Goal: Find specific page/section: Locate a particular part of the current website

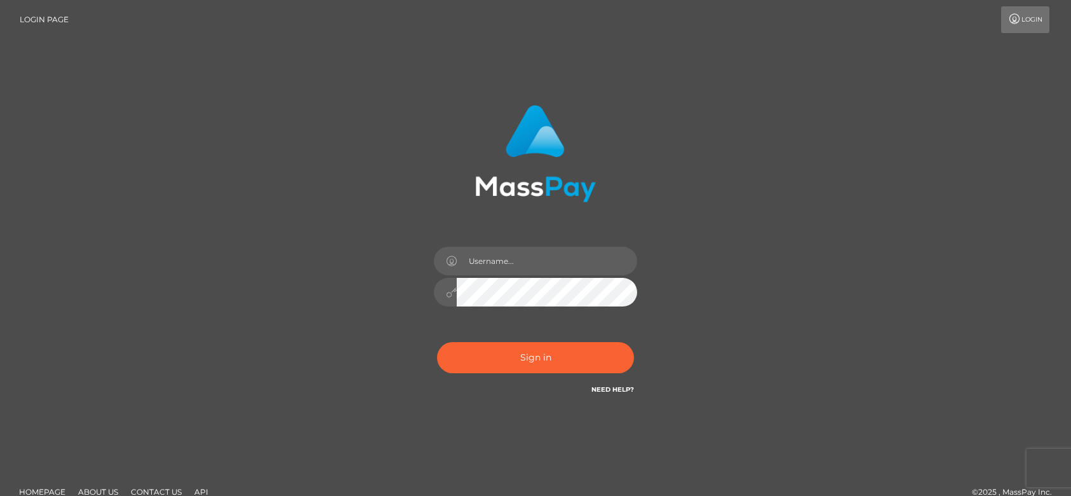
click at [537, 353] on button "Sign in" at bounding box center [535, 357] width 197 height 31
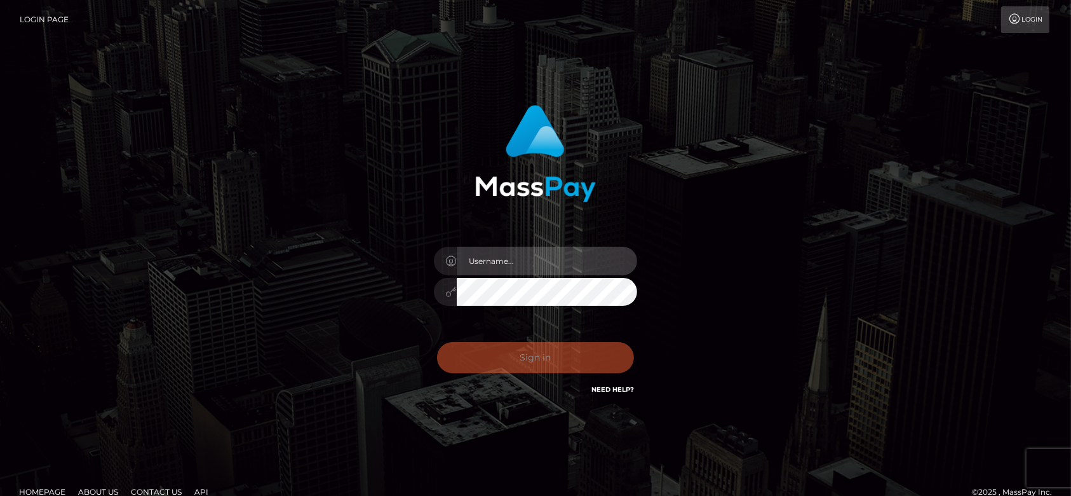
type input "fr.es"
click at [537, 353] on div "Sign in Need Help?" at bounding box center [536, 362] width 222 height 57
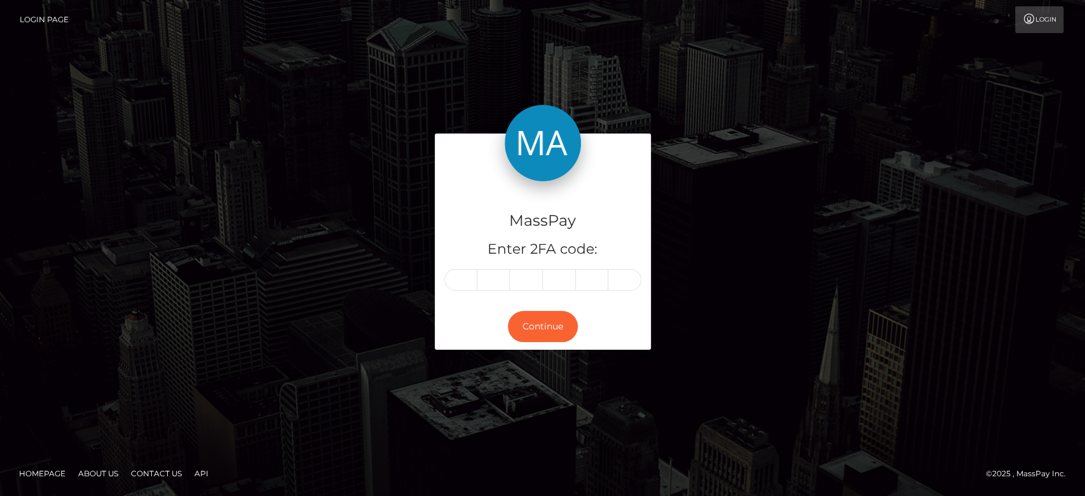
click at [464, 269] on input "text" at bounding box center [460, 280] width 33 height 22
type input "3"
type input "4"
type input "1"
type input "7"
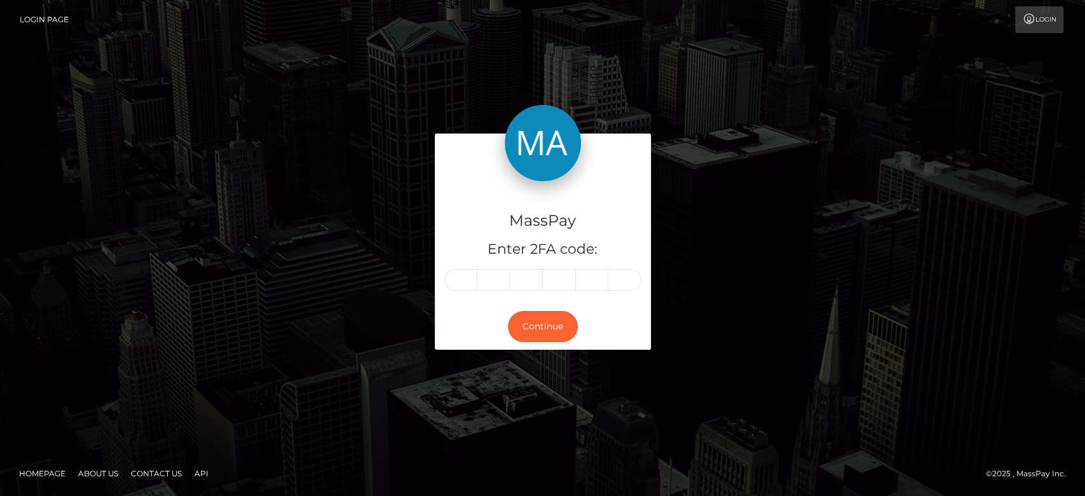
type input "1"
type input "3"
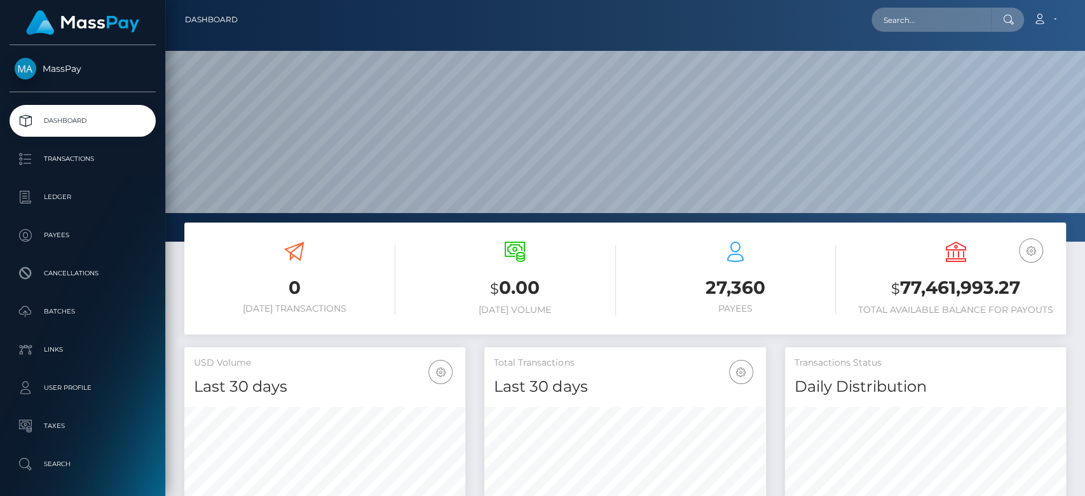
scroll to position [224, 281]
click at [915, 14] on input "text" at bounding box center [930, 20] width 119 height 24
paste input "decencybetebekeh29@gmail.com"
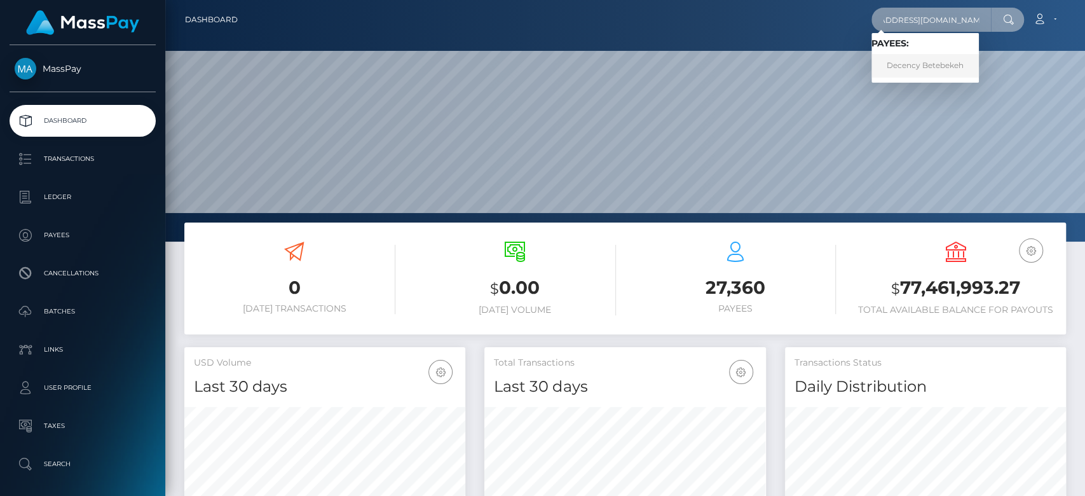
type input "decencybetebekeh29@gmail.com"
click at [946, 56] on link "Decency Betebekeh" at bounding box center [924, 66] width 107 height 24
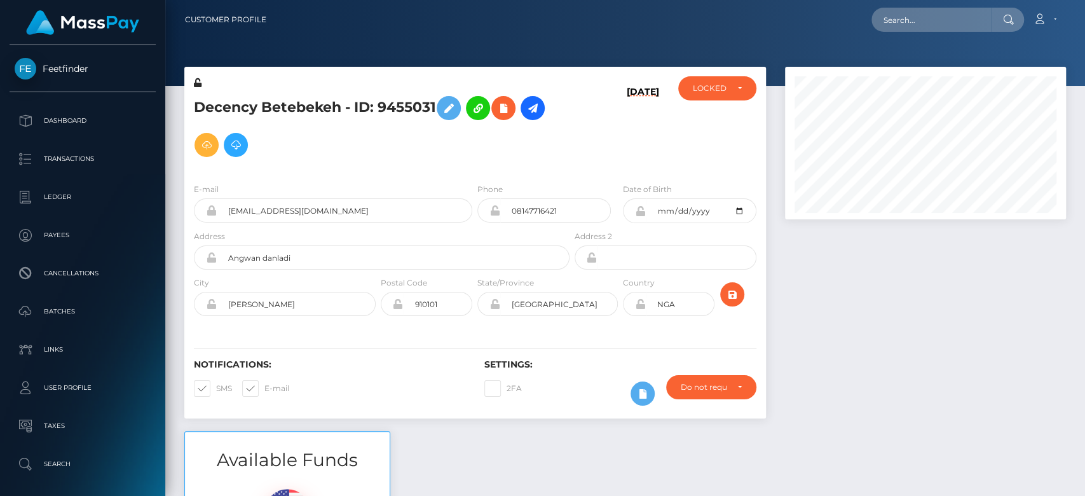
scroll to position [153, 281]
click at [948, 323] on div at bounding box center [925, 249] width 300 height 364
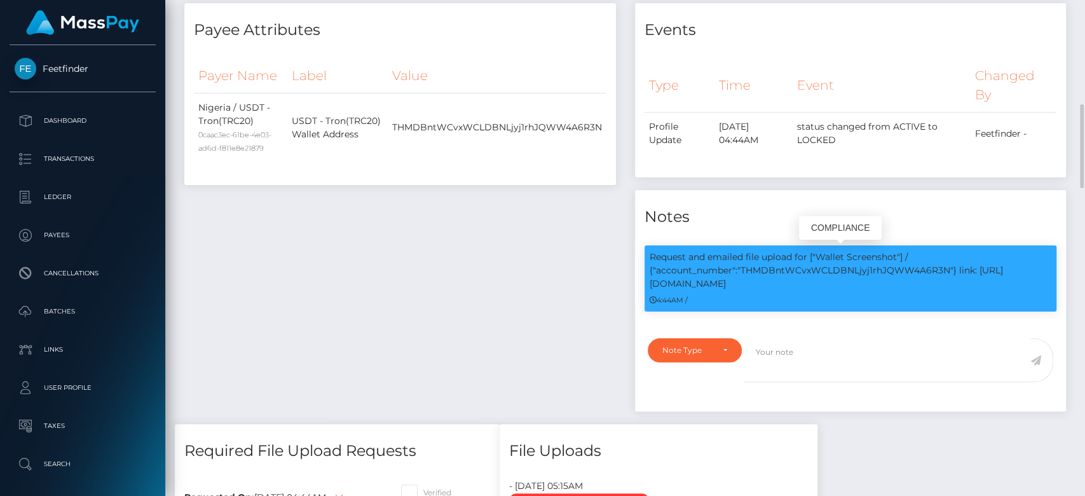
drag, startPoint x: 742, startPoint y: 267, endPoint x: 948, endPoint y: 264, distance: 205.9
click at [948, 264] on p "Request and emailed file upload for ["Wallet Screenshot"] / {"account_number":"…" at bounding box center [851, 270] width 402 height 40
copy p "THMDBntWCvxWCLDBNLjyj1rhJQWW4A6R3N"
click at [859, 376] on textarea at bounding box center [887, 360] width 286 height 44
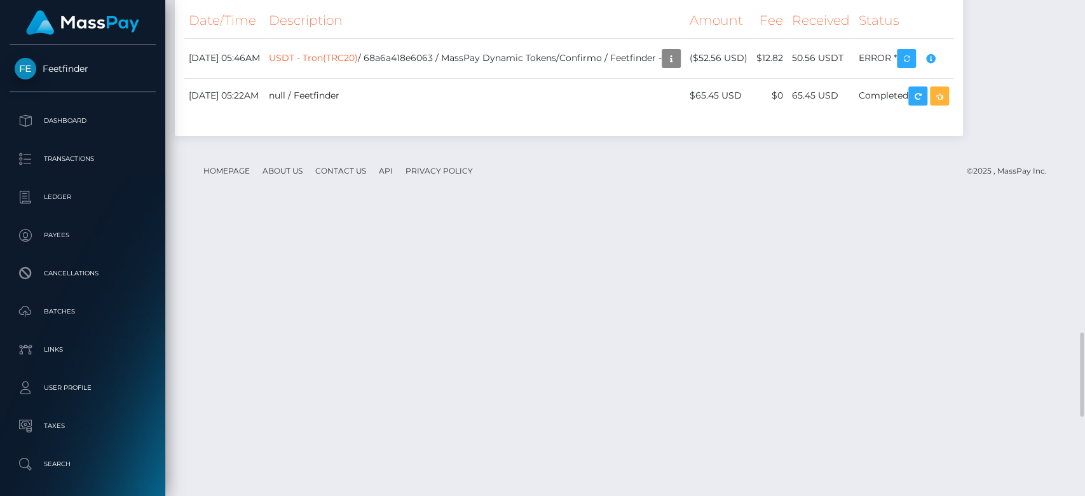
scroll to position [1863, 0]
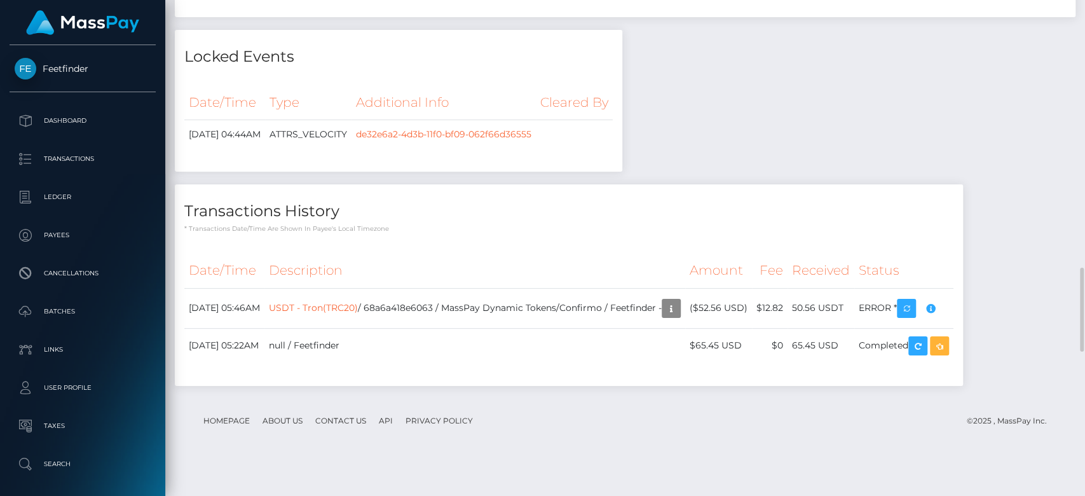
scroll to position [1556, 0]
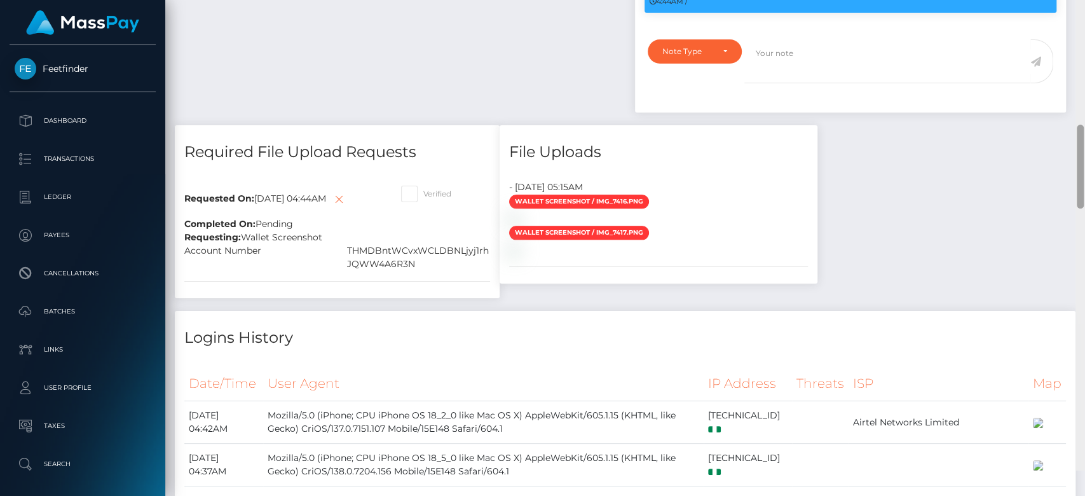
drag, startPoint x: 1082, startPoint y: 189, endPoint x: 1075, endPoint y: 173, distance: 17.6
click at [1078, 168] on div at bounding box center [1080, 167] width 7 height 84
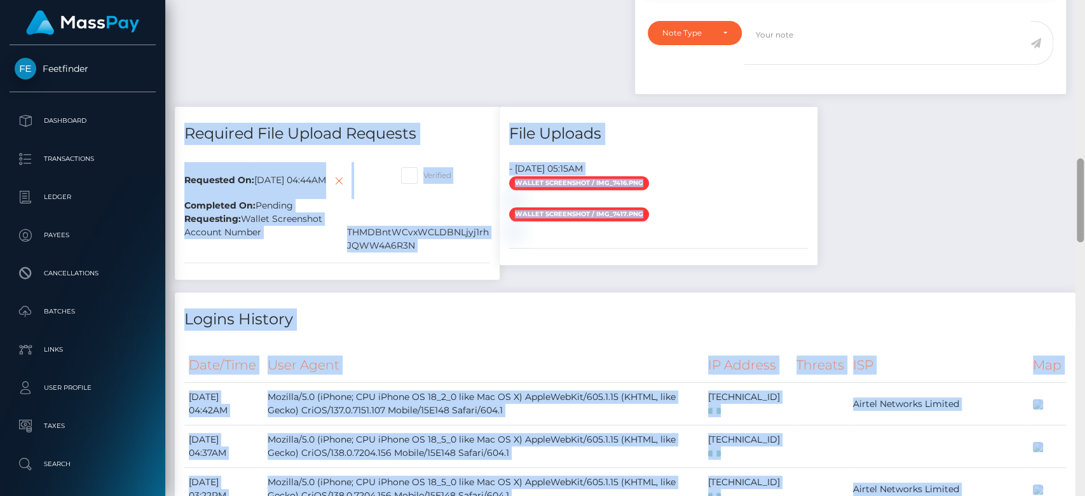
drag, startPoint x: 1074, startPoint y: 175, endPoint x: 1080, endPoint y: 149, distance: 27.4
click at [1080, 147] on div "Customer Profile Loading... Loading..." at bounding box center [625, 248] width 920 height 496
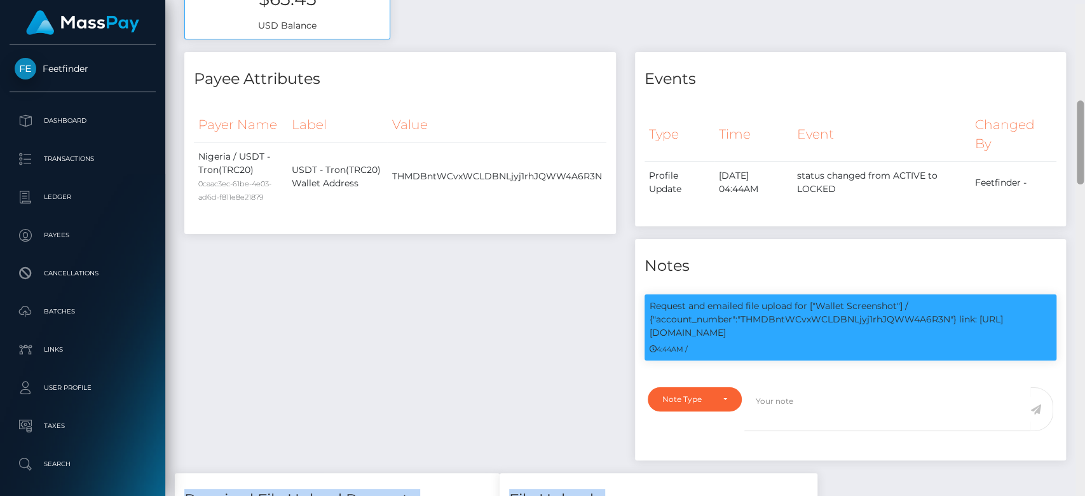
drag, startPoint x: 1080, startPoint y: 173, endPoint x: 1082, endPoint y: 111, distance: 62.9
click at [1082, 111] on div at bounding box center [1080, 142] width 7 height 84
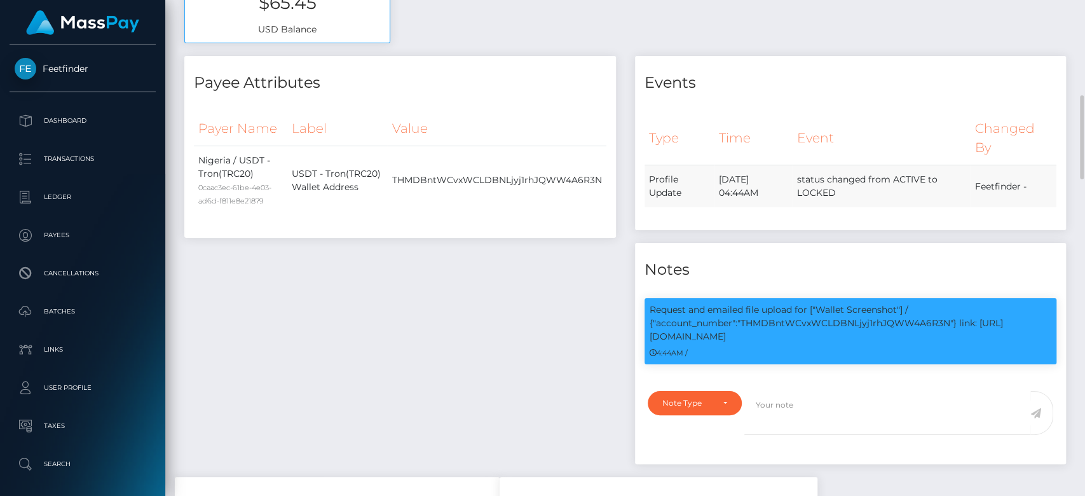
click at [895, 204] on td "status changed from ACTIVE to LOCKED" at bounding box center [881, 186] width 178 height 43
